Goal: Use online tool/utility: Utilize a website feature to perform a specific function

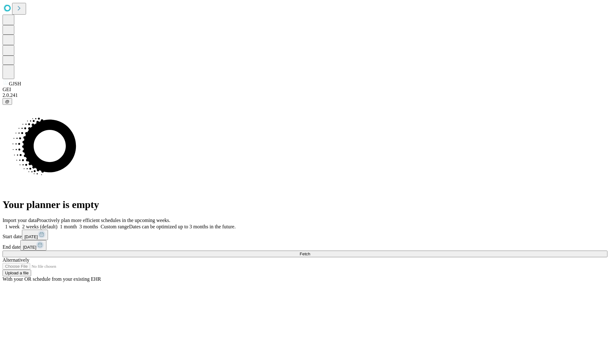
click at [310, 252] on span "Fetch" at bounding box center [305, 254] width 10 height 5
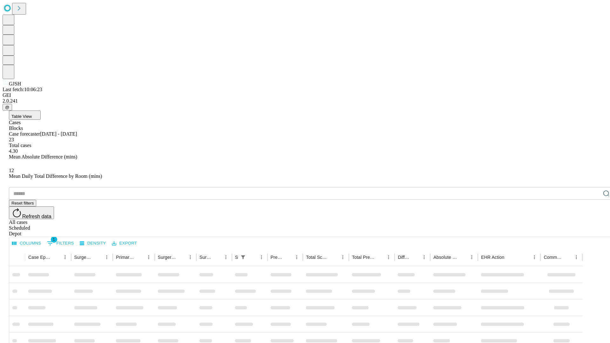
click at [32, 114] on span "Table View" at bounding box center [21, 116] width 20 height 5
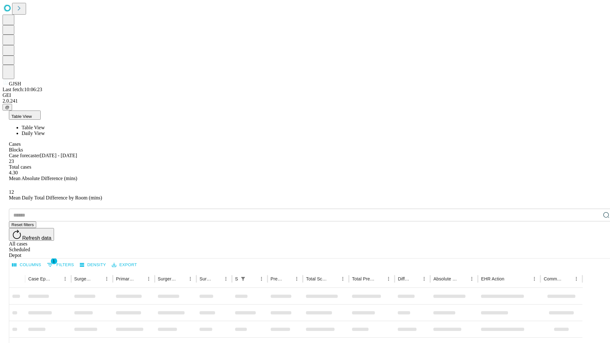
click at [45, 131] on span "Daily View" at bounding box center [33, 133] width 23 height 5
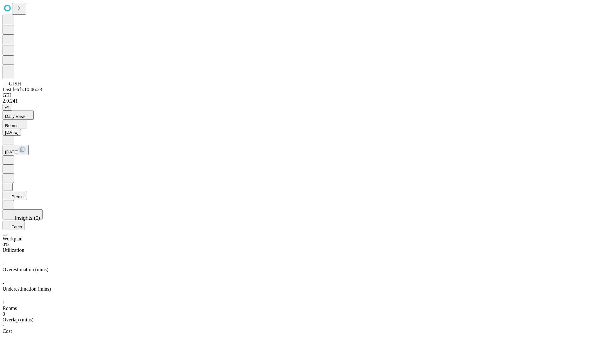
click at [27, 191] on button "Predict" at bounding box center [15, 195] width 24 height 9
